Goal: Task Accomplishment & Management: Manage account settings

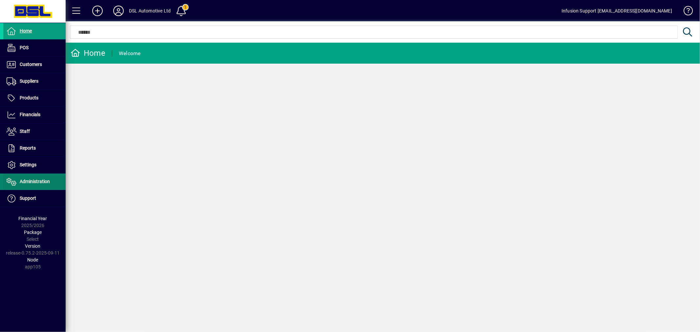
click at [47, 181] on span "Administration" at bounding box center [35, 181] width 30 height 5
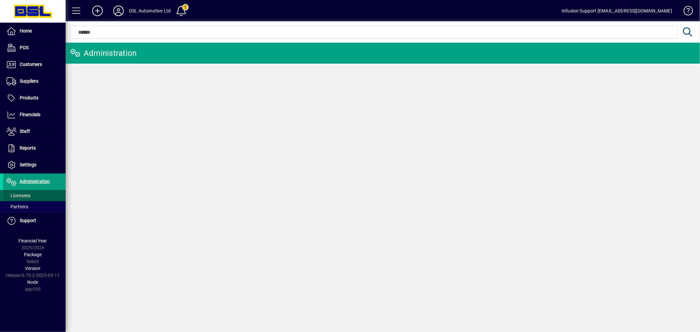
click at [33, 195] on span at bounding box center [34, 196] width 62 height 16
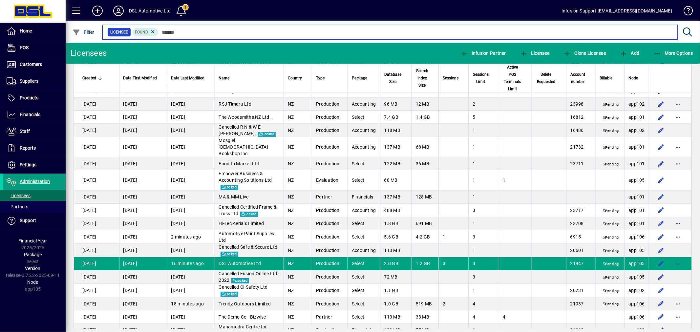
scroll to position [3766, 0]
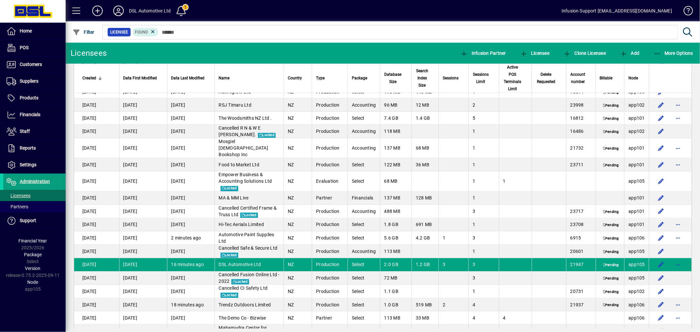
click at [253, 262] on span "DSL Automotive Ltd" at bounding box center [240, 264] width 42 height 5
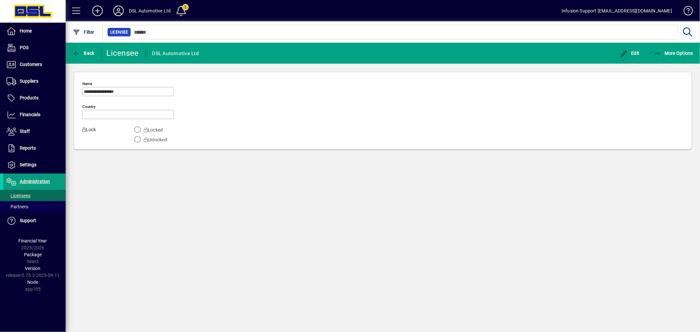
type input "**********"
click at [117, 11] on icon at bounding box center [118, 11] width 13 height 11
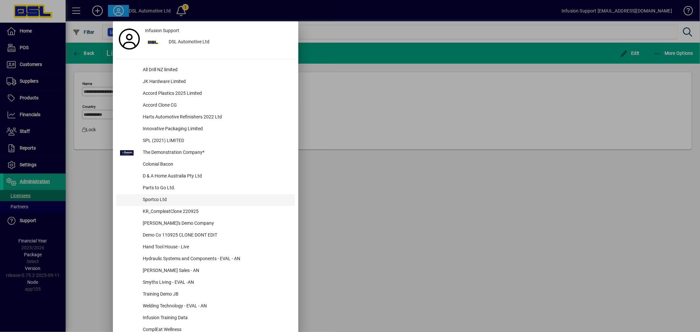
scroll to position [776, 0]
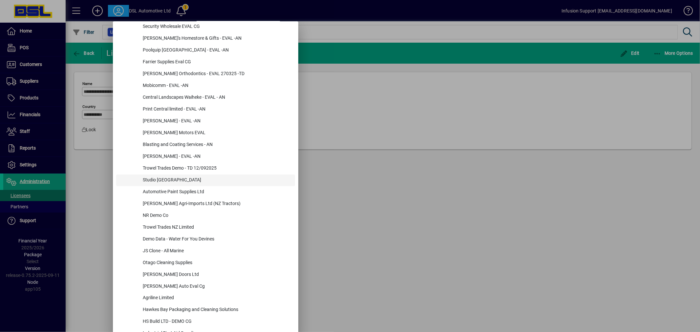
click at [165, 177] on div "Studio [GEOGRAPHIC_DATA]" at bounding box center [217, 181] width 158 height 12
